Goal: Register for event/course

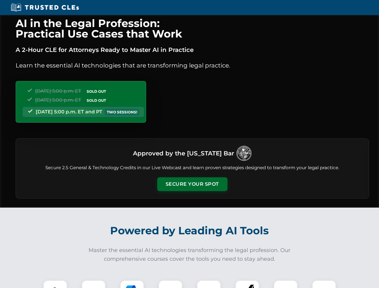
click at [192, 184] on button "Secure Your Spot" at bounding box center [192, 184] width 70 height 14
click at [55, 284] on img at bounding box center [55, 292] width 17 height 17
